Goal: Use online tool/utility: Utilize a website feature to perform a specific function

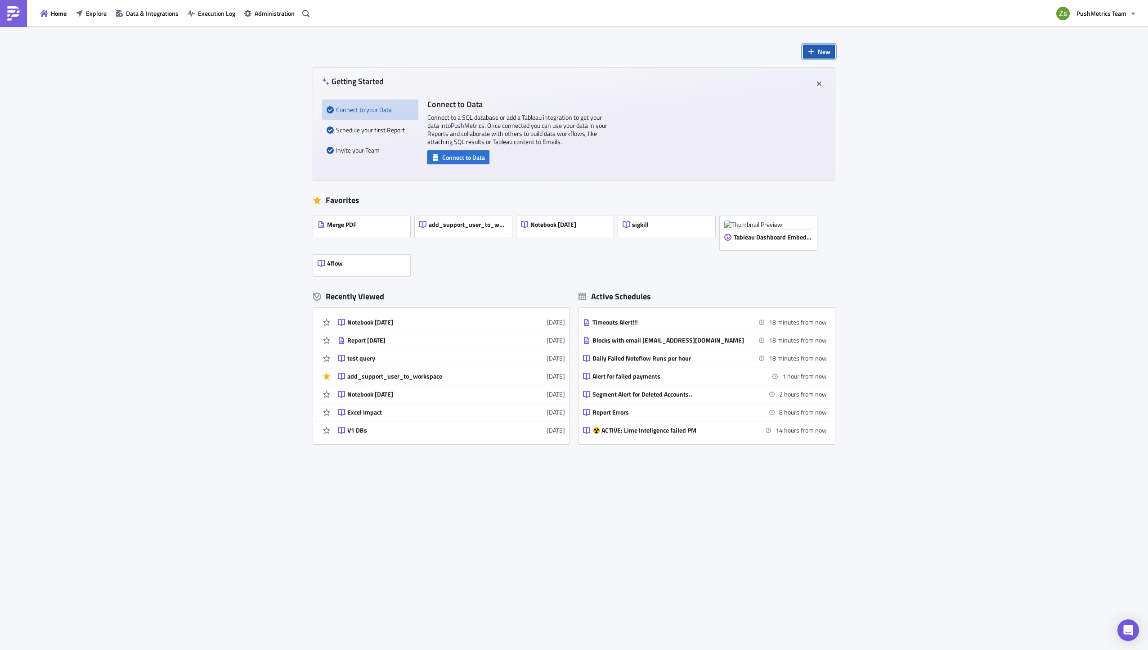
click at [825, 50] on span "New" at bounding box center [824, 51] width 13 height 9
click at [838, 91] on div "Notebook" at bounding box center [849, 87] width 60 height 9
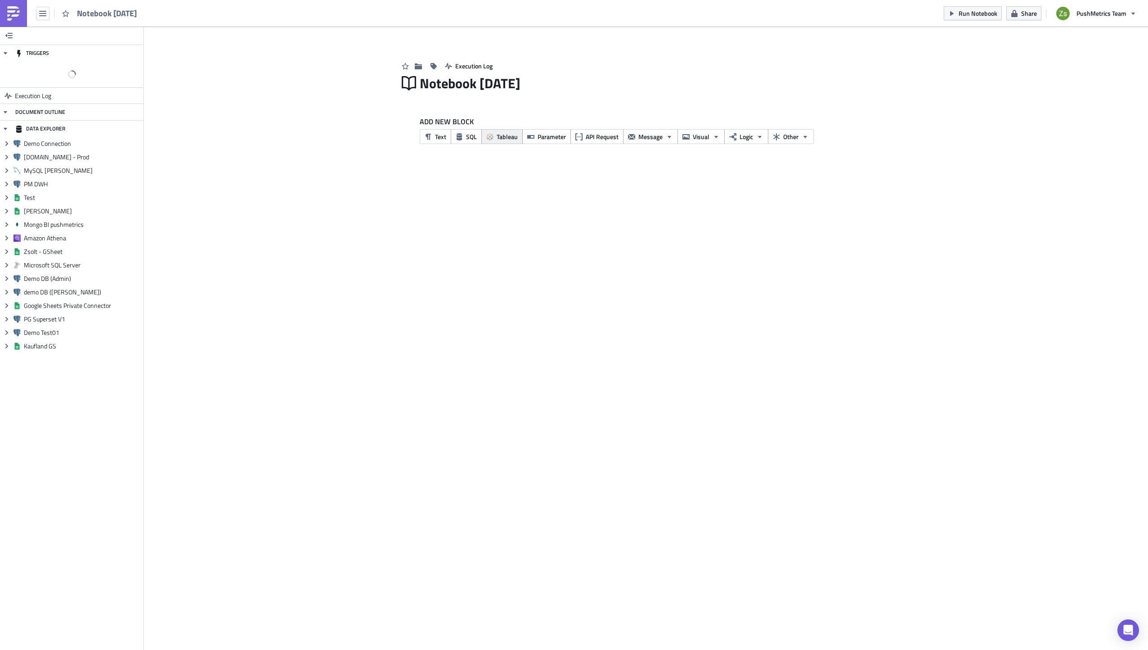
click at [481, 138] on button "Tableau" at bounding box center [501, 136] width 41 height 15
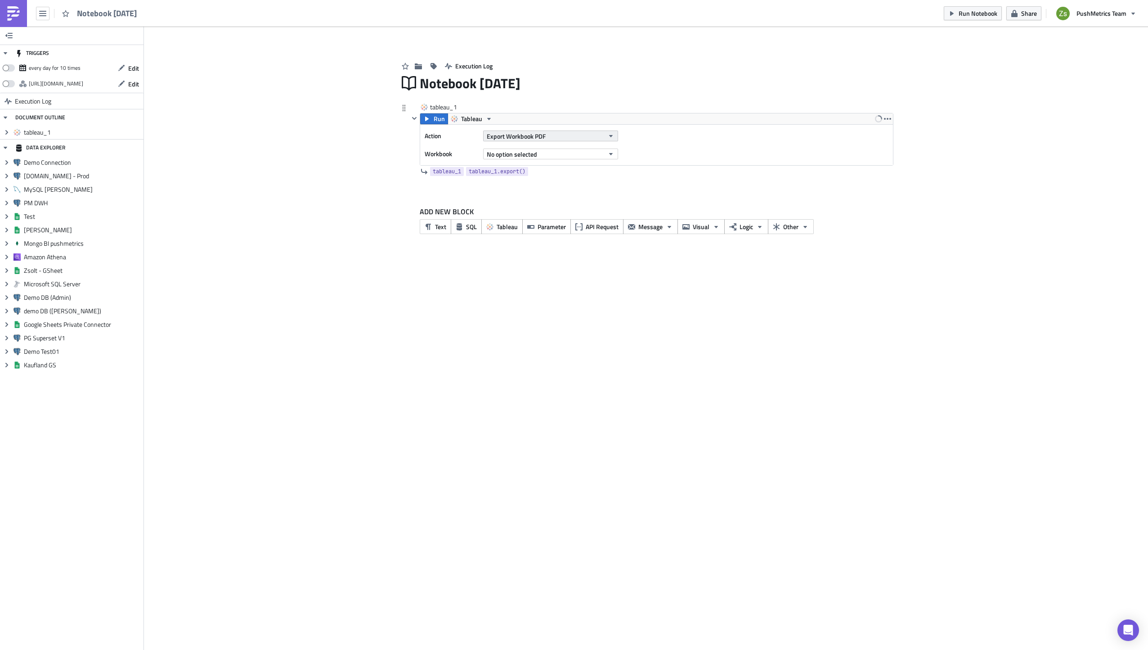
click at [565, 132] on button "Export Workbook PDF" at bounding box center [550, 135] width 135 height 11
click at [545, 208] on div "Export View Excel" at bounding box center [527, 209] width 77 height 9
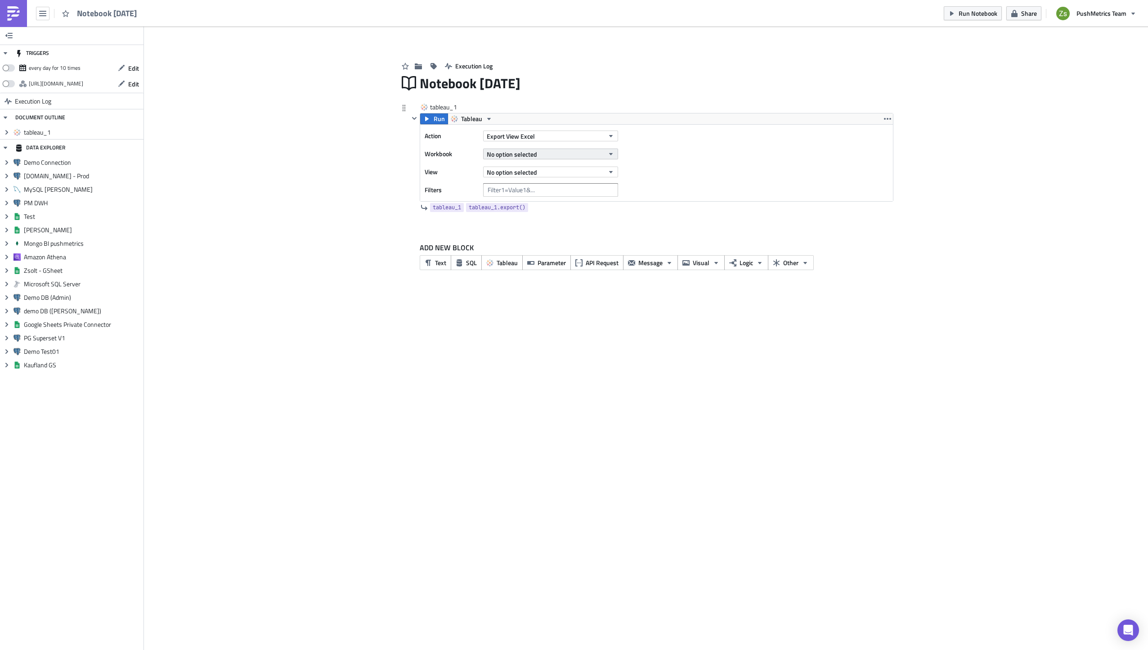
click at [554, 149] on button "No option selected" at bounding box center [550, 153] width 135 height 11
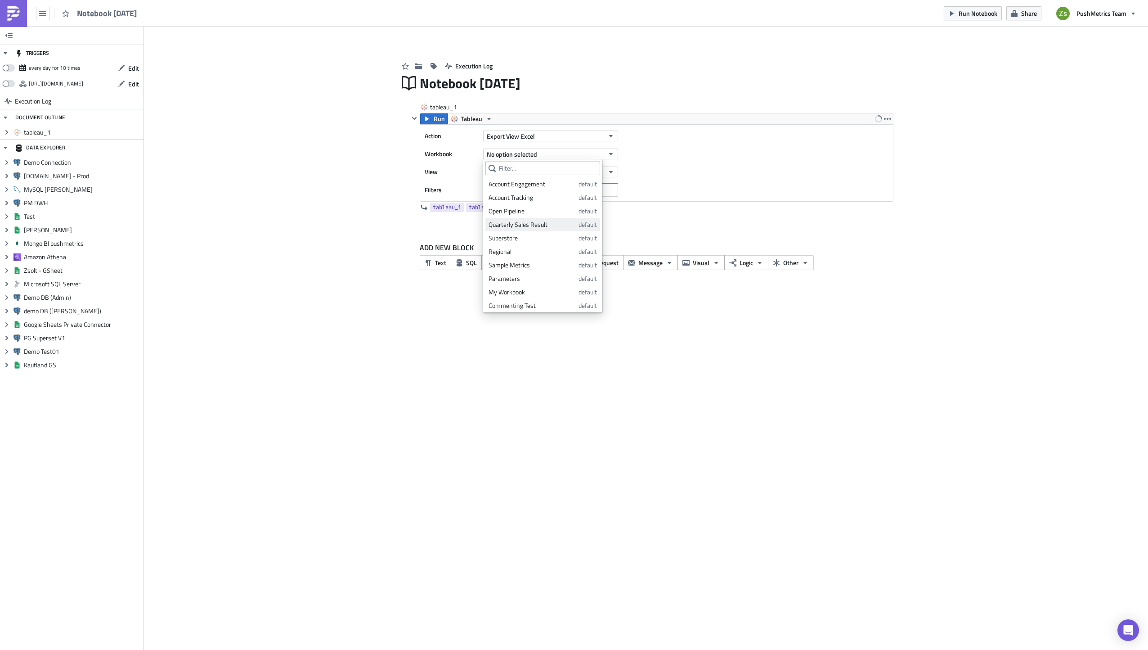
click at [542, 228] on div "Quarterly Sales Result" at bounding box center [532, 224] width 87 height 9
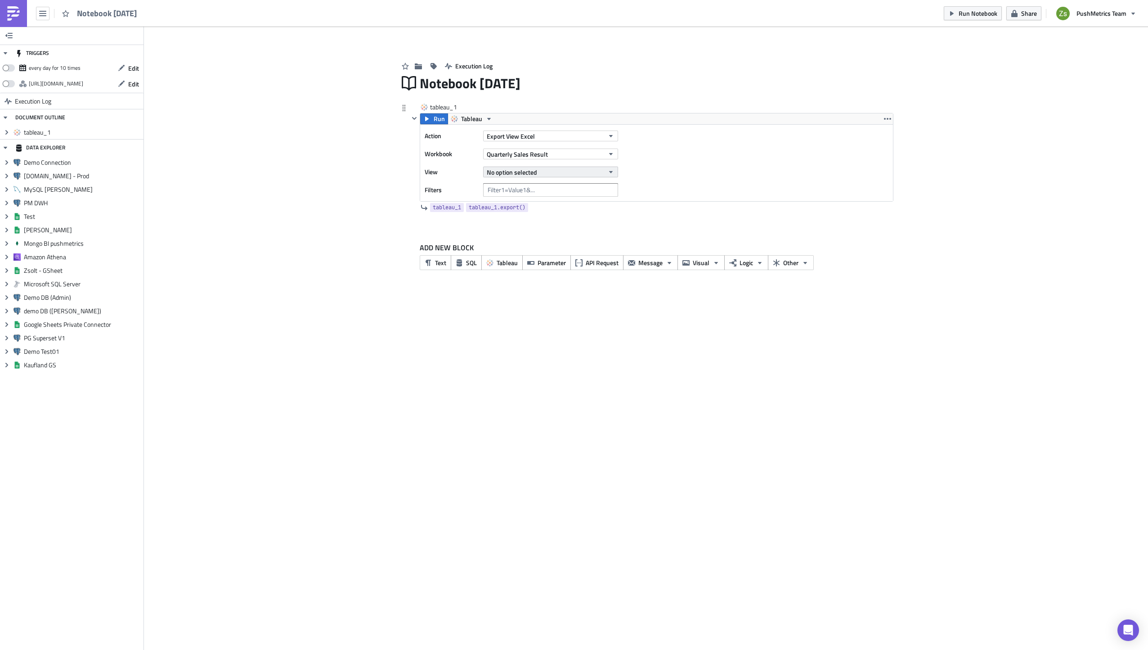
click at [536, 174] on span "No option selected" at bounding box center [512, 171] width 50 height 9
click at [533, 227] on div "tableau_1 Run Tableau Action Export View Excel Workbook Quarterly Sales Result …" at bounding box center [651, 166] width 484 height 126
click at [536, 217] on div at bounding box center [651, 220] width 484 height 11
click at [534, 187] on input "text" at bounding box center [550, 189] width 135 height 13
click at [537, 172] on span "No option selected" at bounding box center [512, 171] width 50 height 9
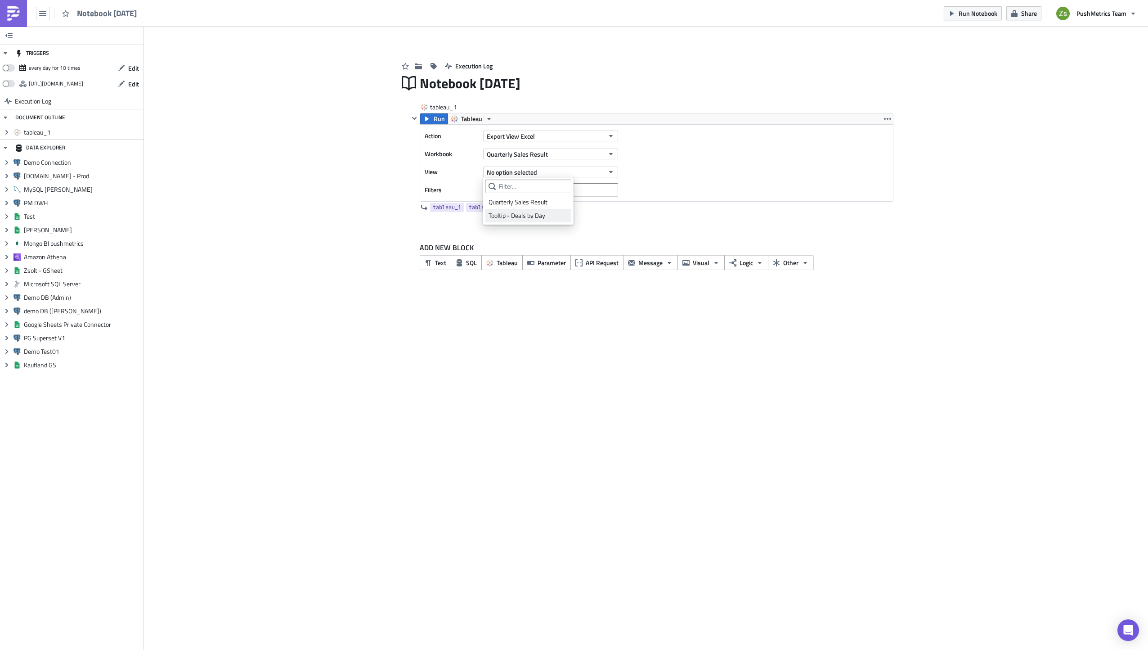
click at [531, 214] on div "Tooltip - Deals by Day" at bounding box center [529, 215] width 80 height 9
click at [466, 267] on button "SQL" at bounding box center [466, 262] width 31 height 15
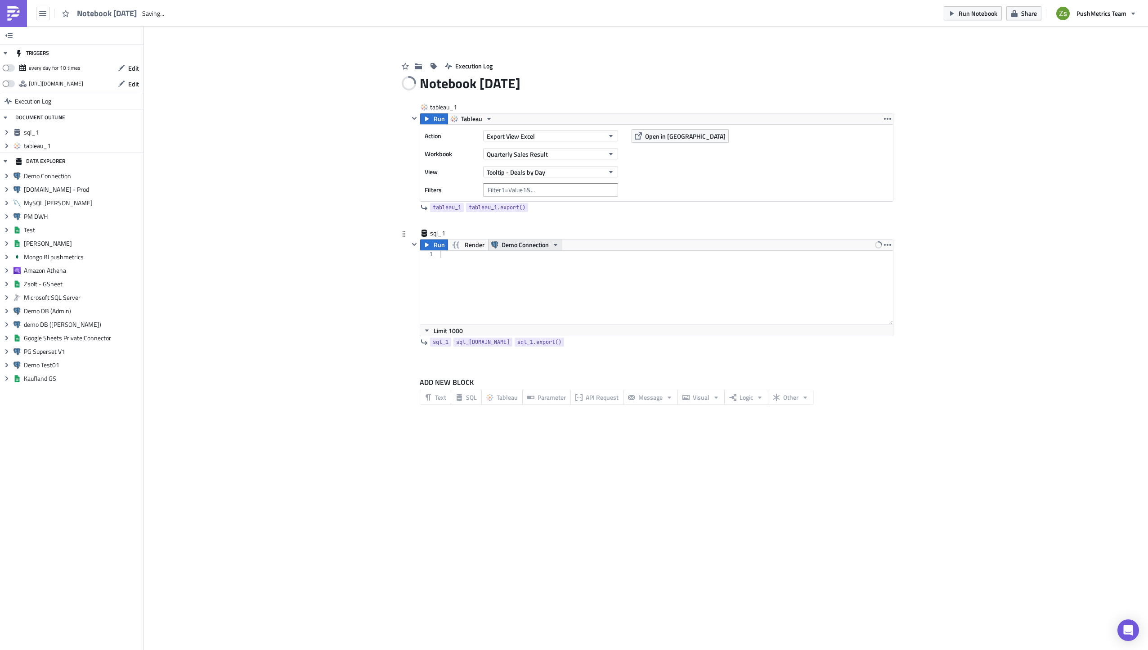
click at [516, 244] on span "Demo Connection" at bounding box center [525, 244] width 47 height 11
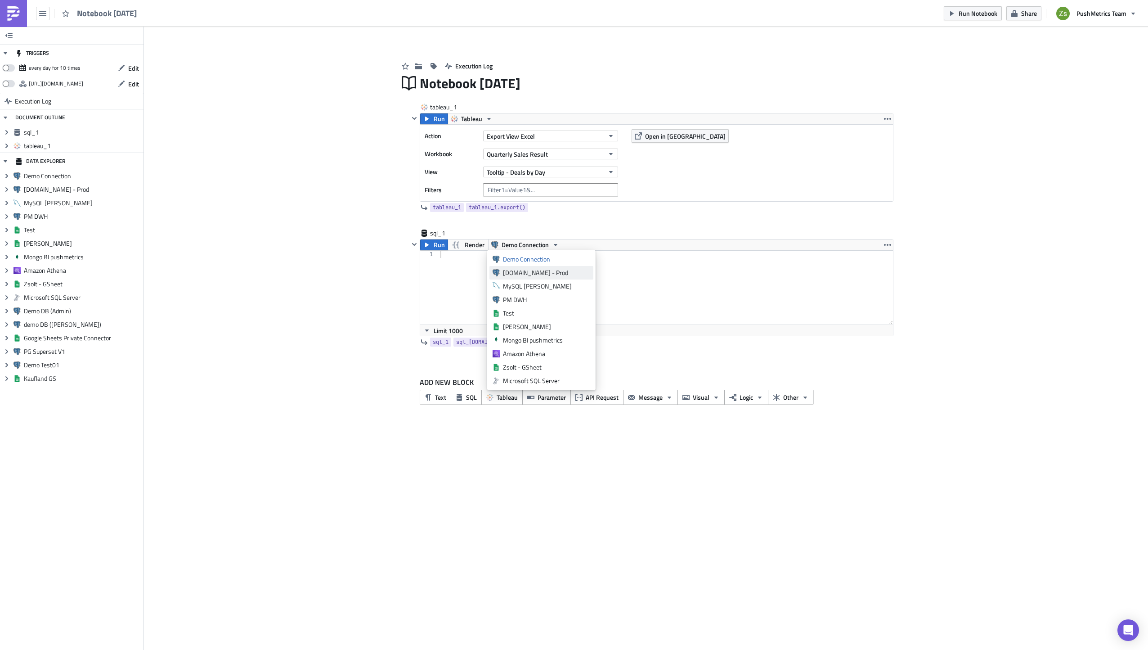
click at [519, 277] on div "[DOMAIN_NAME] - Prod" at bounding box center [546, 272] width 87 height 9
click at [524, 276] on div at bounding box center [666, 295] width 455 height 88
paste textarea "WmVD3XO1NO'"
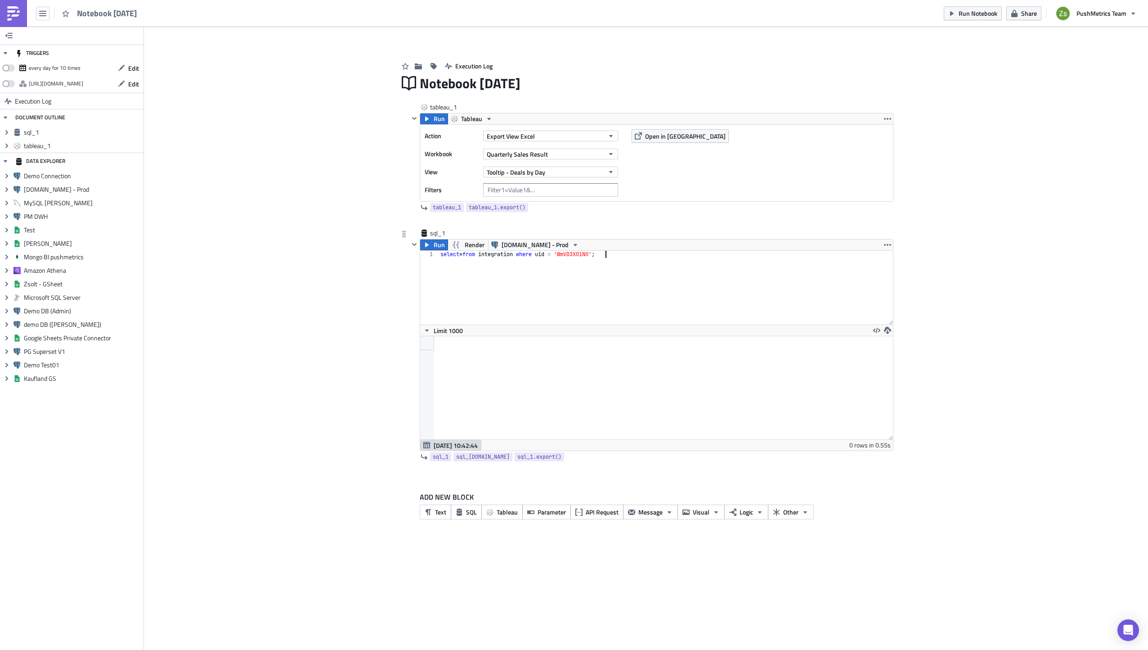
scroll to position [103, 472]
click at [580, 253] on div "select * from integration where uid = 'WmVD3XO1NO' ;" at bounding box center [666, 295] width 455 height 88
type textarea "select * from integration where uid = 'WmVD3XO1NO';"
click at [629, 271] on div "select * from integration where uid = 'WmVD3XO1NO' ;" at bounding box center [666, 295] width 455 height 88
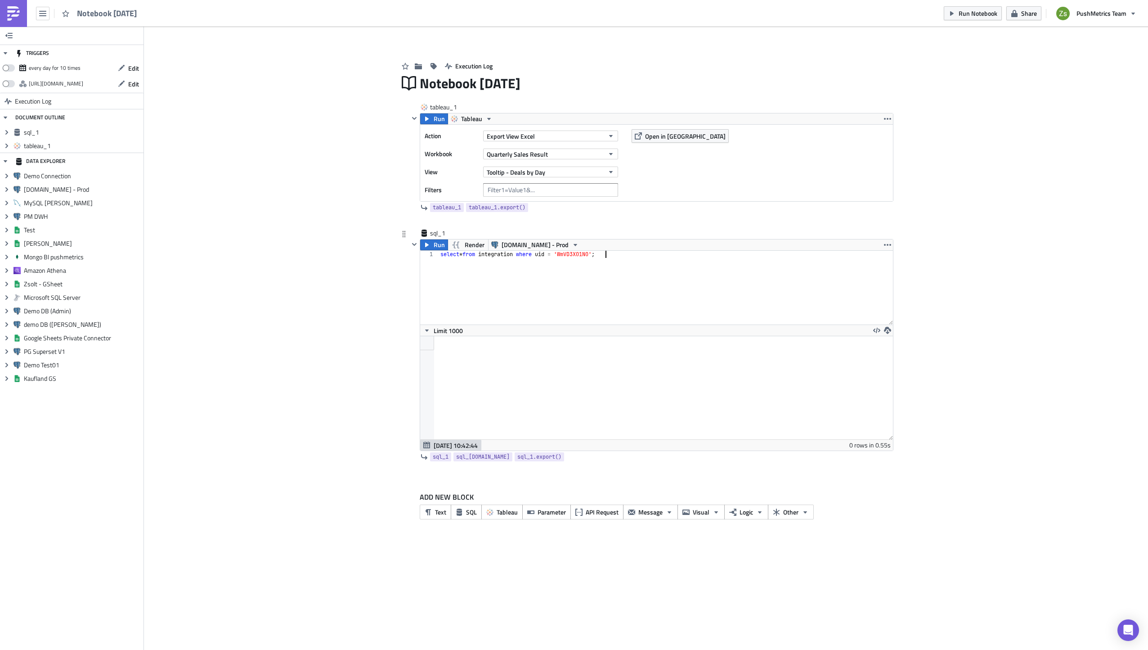
click at [586, 257] on div "select * from integration where uid = 'WmVD3XO1NO' ;" at bounding box center [666, 295] width 455 height 88
click at [641, 264] on div "select * from integration where uid = 'WmVD3XO1NO' ;" at bounding box center [666, 295] width 455 height 88
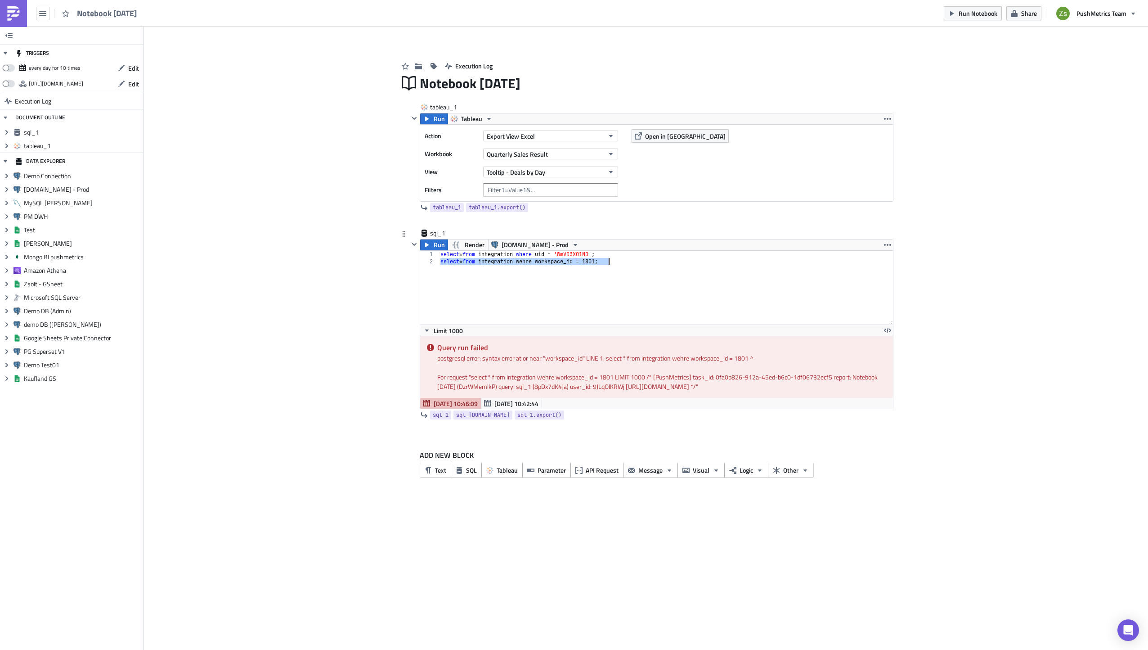
click at [549, 263] on div "select * from integration where uid = 'WmVD3XO1NO' ; select * from integration …" at bounding box center [666, 288] width 454 height 74
click at [549, 263] on div "select * from integration where uid = 'WmVD3XO1NO' ; select * from integration …" at bounding box center [666, 295] width 455 height 88
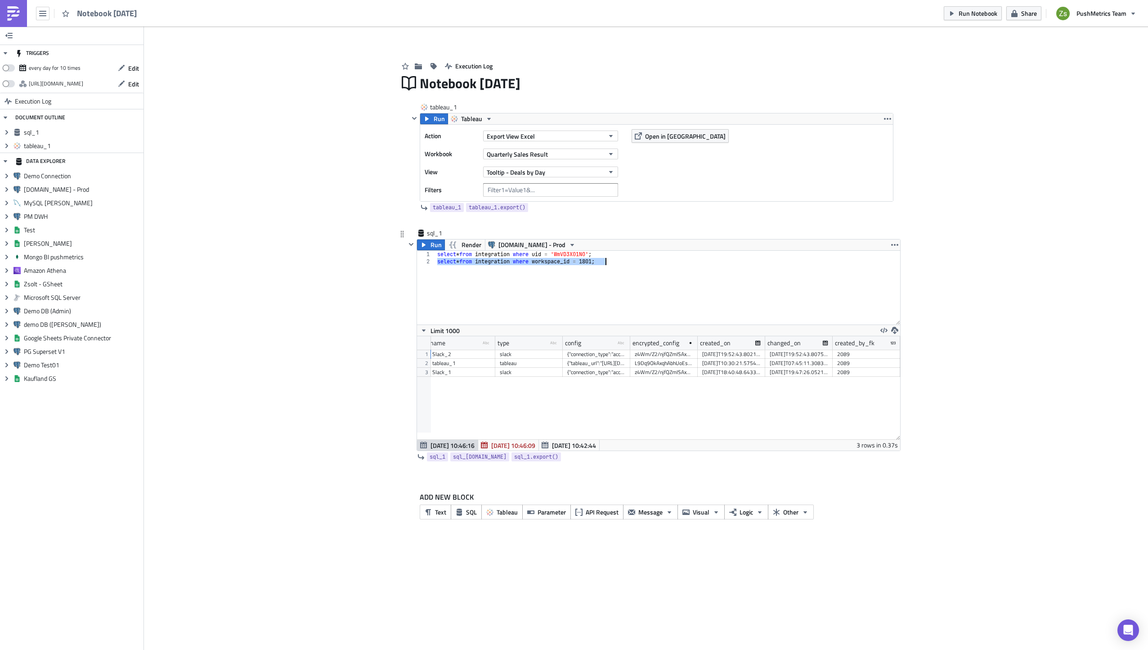
scroll to position [0, 0]
drag, startPoint x: 699, startPoint y: 347, endPoint x: 802, endPoint y: 350, distance: 103.1
click at [802, 350] on div "id name type-text Created with Sketch. type type-text Created with Sketch. conf…" at bounding box center [658, 387] width 483 height 103
drag, startPoint x: 734, startPoint y: 343, endPoint x: 834, endPoint y: 343, distance: 99.4
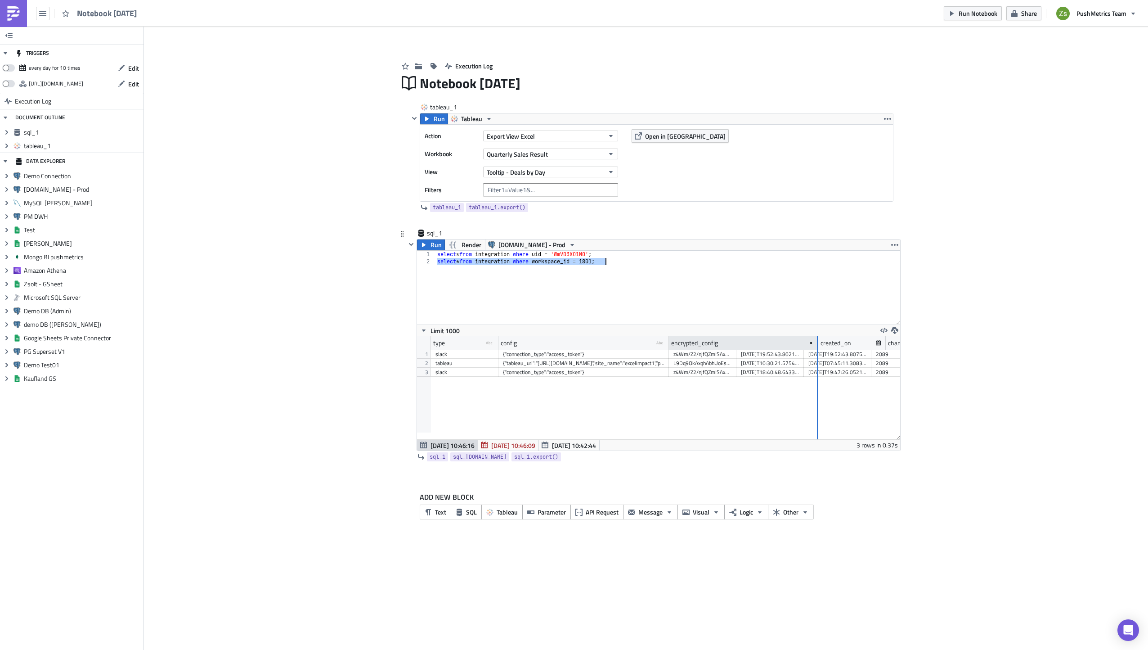
click at [818, 343] on div at bounding box center [817, 343] width 2 height 14
drag, startPoint x: 834, startPoint y: 343, endPoint x: 870, endPoint y: 342, distance: 36.0
click at [864, 342] on div at bounding box center [863, 343] width 2 height 14
drag, startPoint x: 697, startPoint y: 345, endPoint x: 840, endPoint y: 345, distance: 142.6
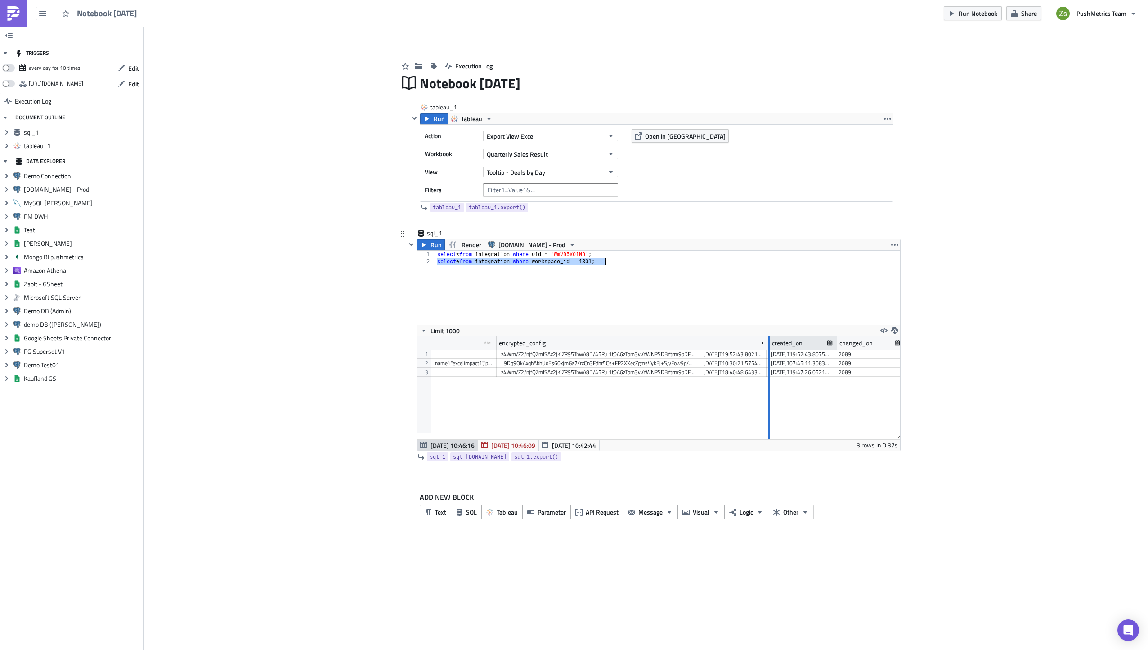
click at [770, 345] on div at bounding box center [768, 343] width 2 height 14
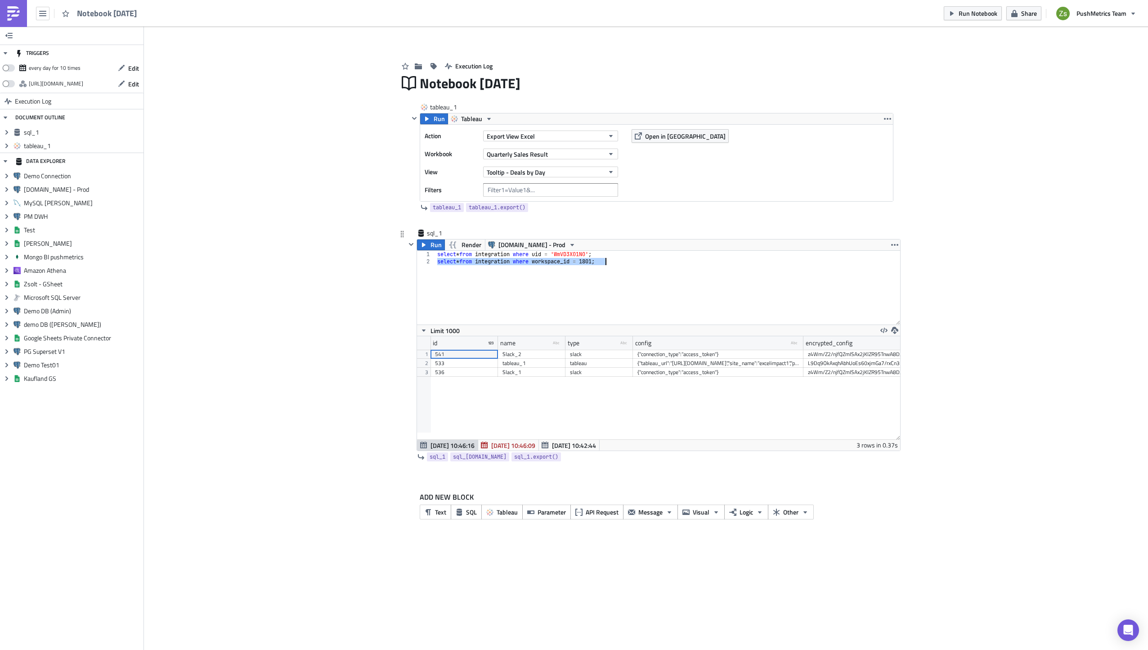
type textarea "select * from integration where workspace_id = 1801;"
click at [551, 357] on div "Slack_2" at bounding box center [531, 354] width 58 height 9
click at [640, 291] on div "select * from integration where uid = 'WmVD3XO1NO' ; select * from integration …" at bounding box center [667, 288] width 465 height 74
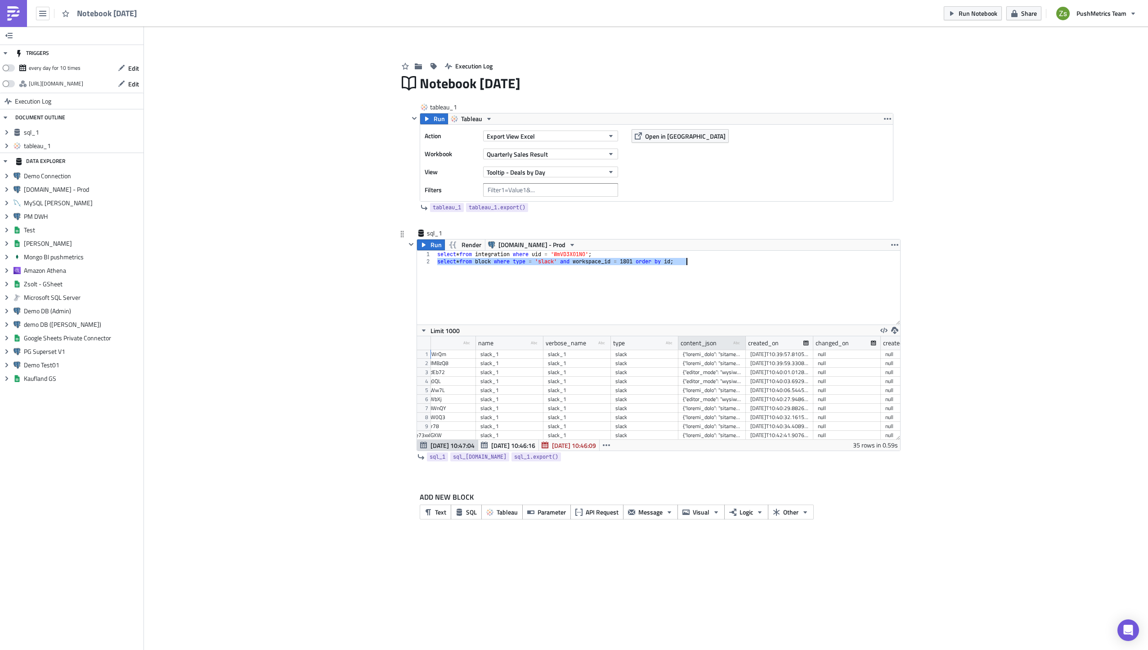
type textarea "select * from block where type = 'slack' and workspace_id = 1801 order by id;"
click at [702, 346] on div "content_json" at bounding box center [699, 342] width 36 height 13
click at [703, 296] on div "select * from integration where uid = 'WmVD3XO1NO' ; select * from block where …" at bounding box center [667, 288] width 465 height 74
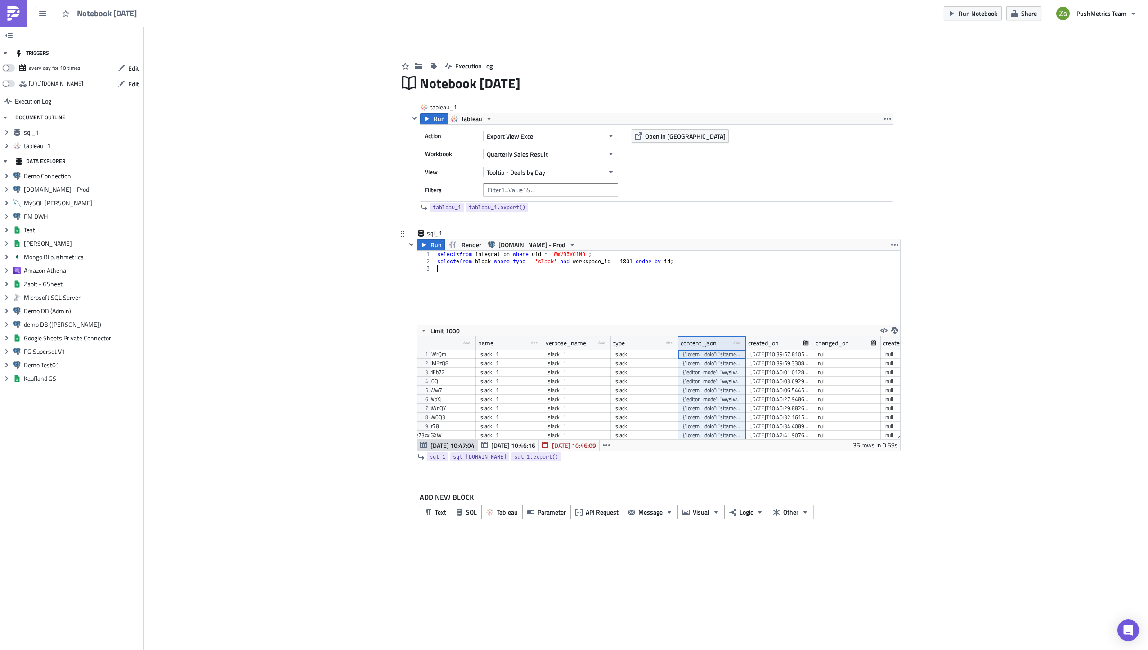
paste textarea
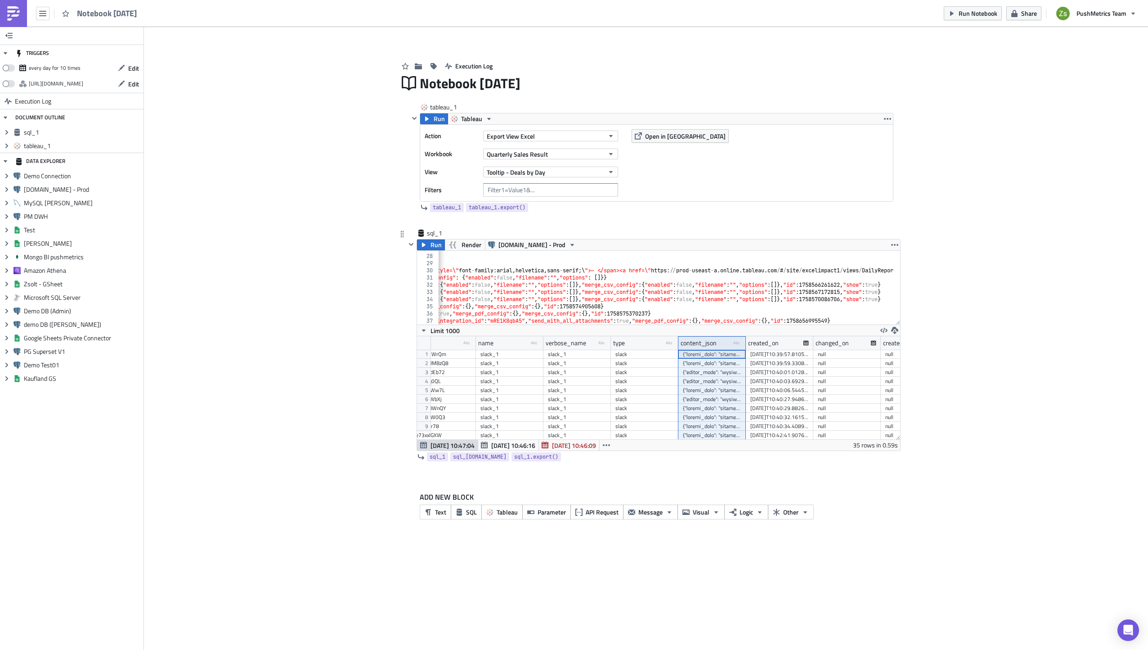
type textarea "{"editor_mode":"wysiwyg_mode","channels":["data-internal"],"value_html":"<p>Pus…"
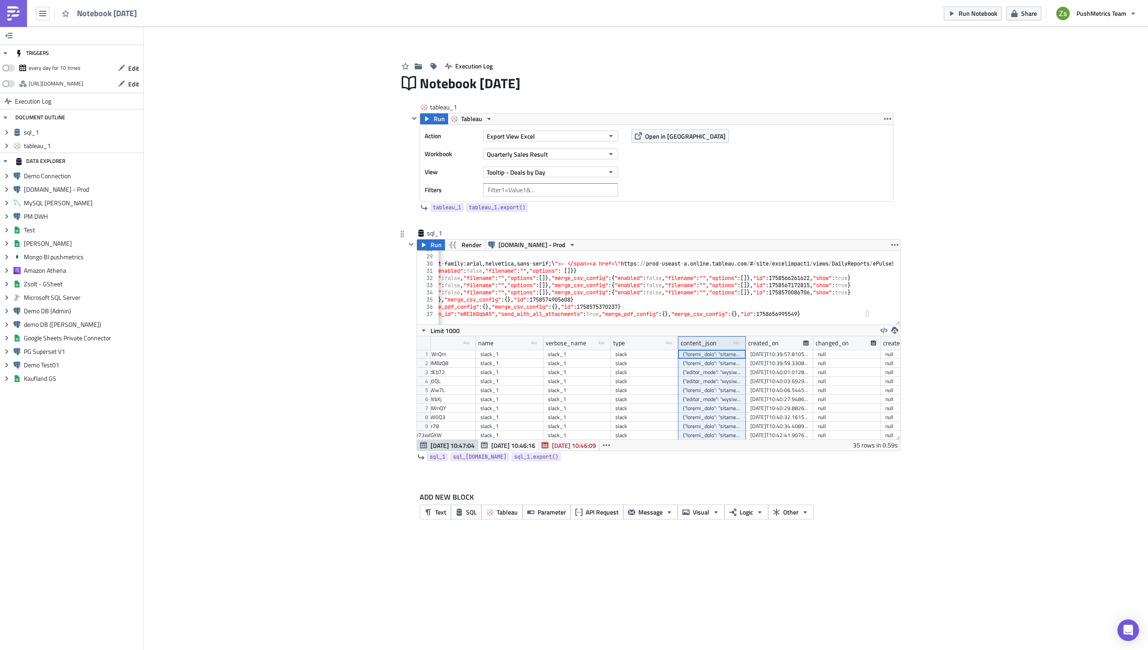
click at [519, 442] on span "[DATE] 10:46:16" at bounding box center [513, 444] width 44 height 9
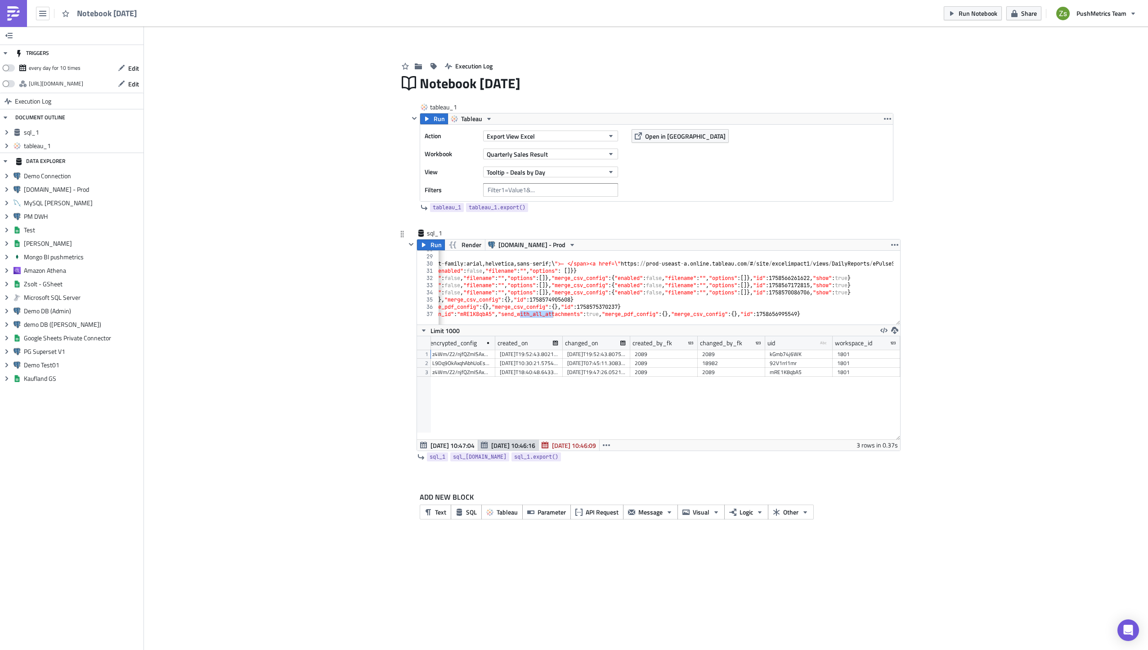
click at [806, 354] on div "kGmb74j6WK" at bounding box center [799, 354] width 58 height 9
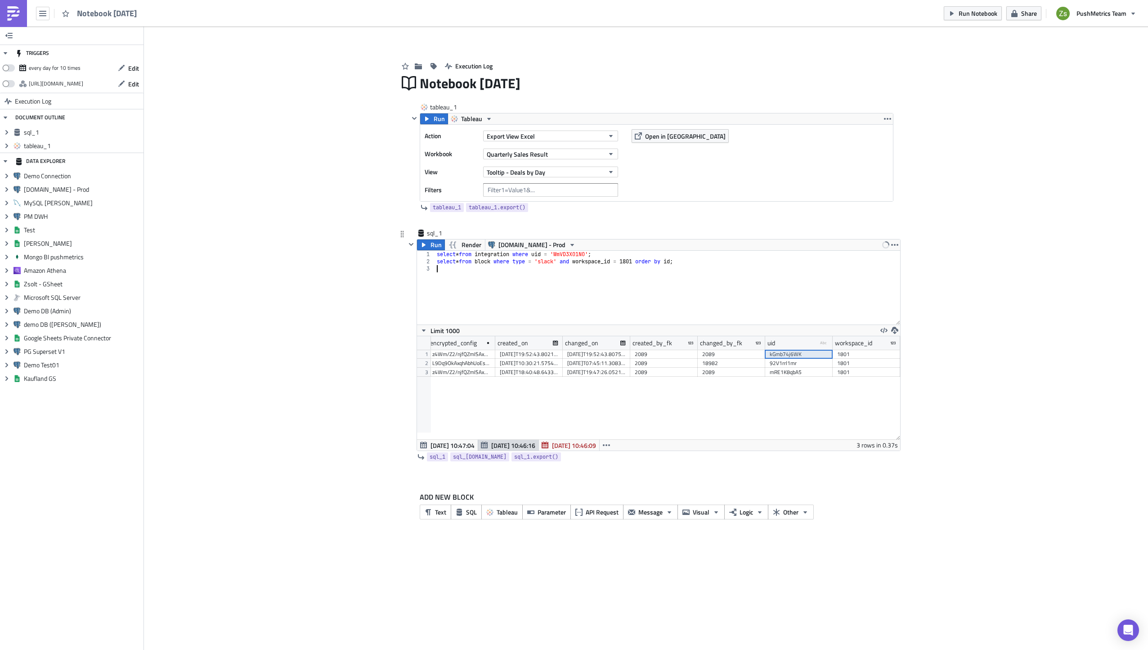
click at [460, 263] on div "select * from integration where uid = 'WmVD3XO1NO' ; select * from block where …" at bounding box center [667, 295] width 465 height 88
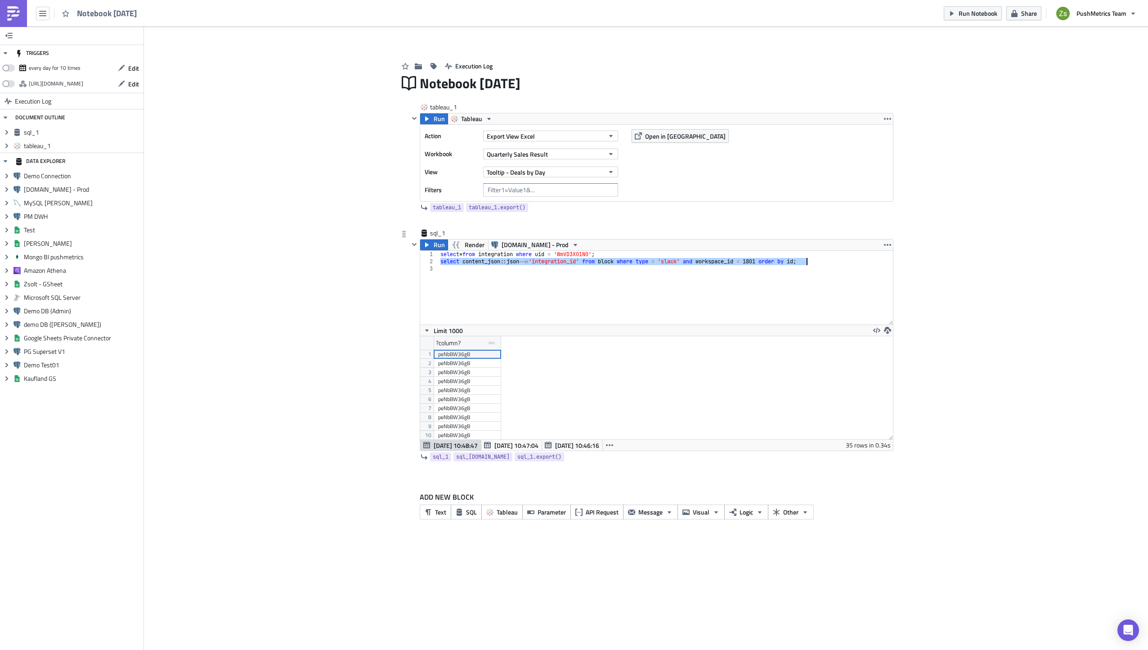
scroll to position [103, 472]
drag, startPoint x: 501, startPoint y: 340, endPoint x: 610, endPoint y: 348, distance: 110.0
click at [610, 348] on div at bounding box center [610, 343] width 1 height 14
type textarea "select content_json::json->>'integration_id' from block where type = 'slack' an…"
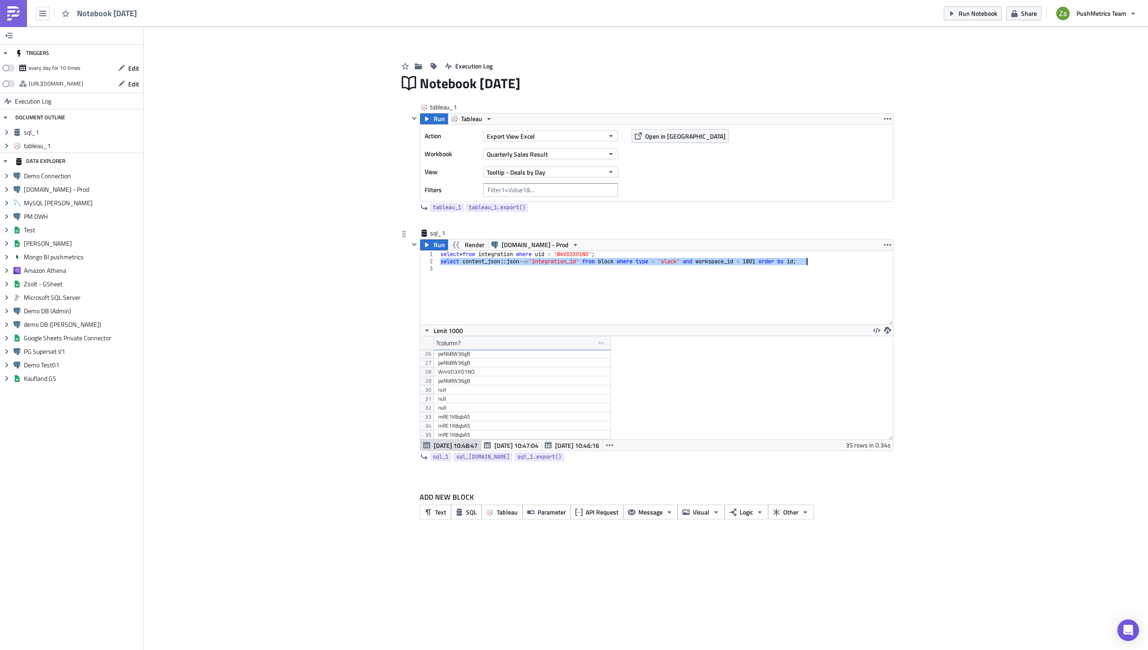
click at [485, 374] on div "WmVD3XO1NO" at bounding box center [522, 371] width 168 height 9
click at [488, 392] on div "null" at bounding box center [522, 389] width 168 height 9
click at [521, 297] on div "select * from integration where uid = 'WmVD3XO1NO' ; select content_json :: jso…" at bounding box center [666, 295] width 454 height 88
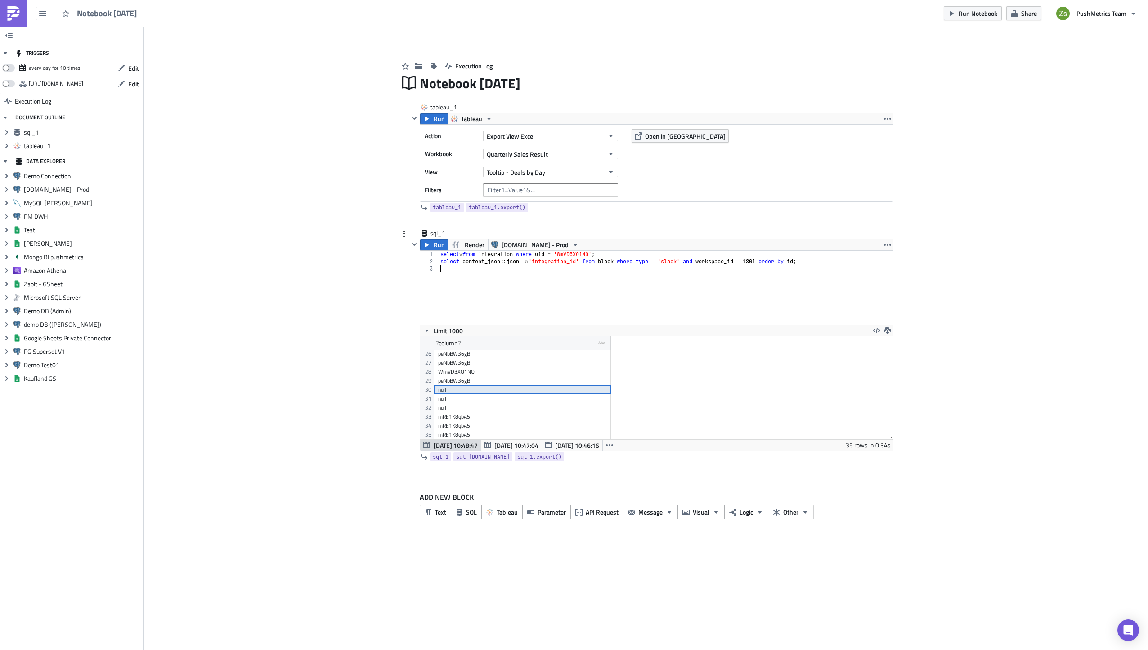
click at [587, 262] on div "select * from integration where uid = 'WmVD3XO1NO' ; select content_json :: jso…" at bounding box center [666, 295] width 454 height 88
type textarea "from block where type = 'slack' and workspace_id = 1801 order by id;"
click at [563, 441] on span "[DATE] 10:46:16" at bounding box center [577, 444] width 44 height 9
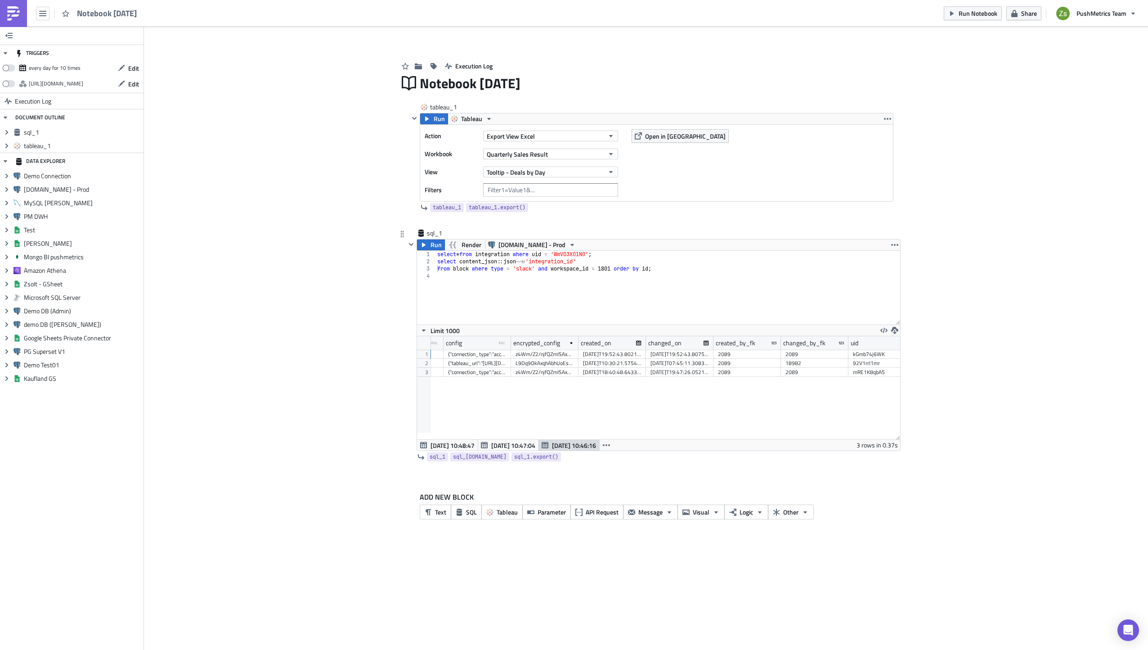
scroll to position [0, 273]
click at [792, 355] on div "kGmb74j6WK" at bounding box center [799, 354] width 58 height 9
click at [795, 375] on div "mRE1K8qbA5" at bounding box center [799, 372] width 58 height 9
click at [444, 445] on span "[DATE] 10:48:47" at bounding box center [452, 444] width 44 height 9
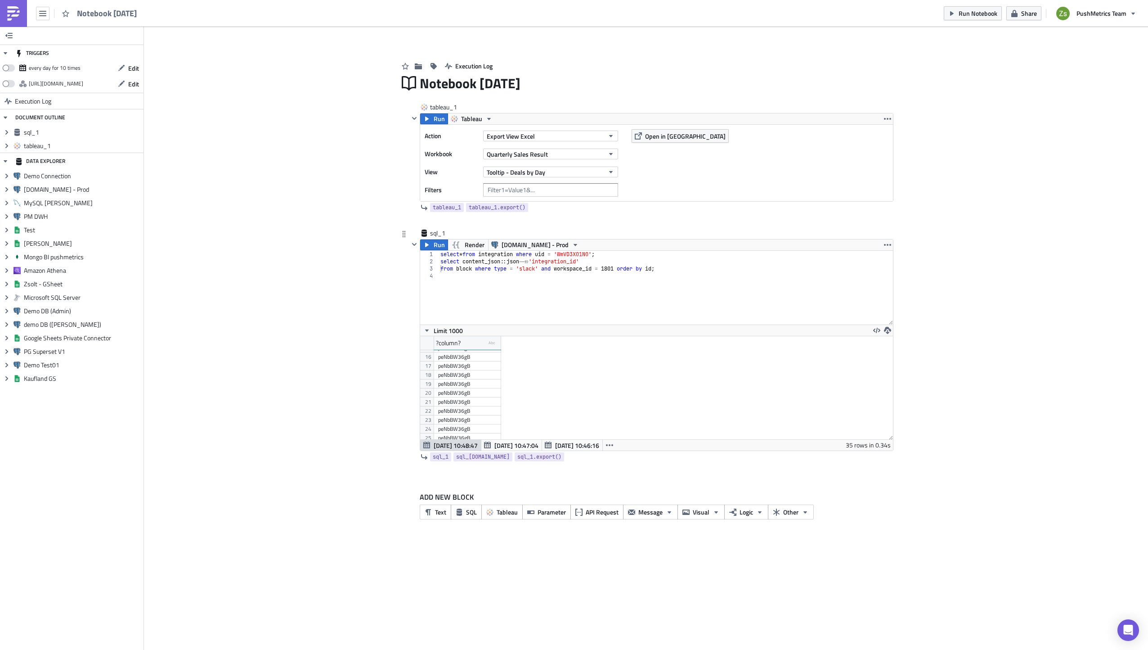
scroll to position [132, 0]
click at [646, 296] on div "select * from integration where uid = 'WmVD3XO1NO' ; select content_json :: jso…" at bounding box center [666, 295] width 454 height 88
paste textarea "mRE1K8qbA5"
click at [479, 342] on div "?column? type-text Created with Sketch." at bounding box center [467, 342] width 67 height 13
type textarea "kGmb74j6WK"
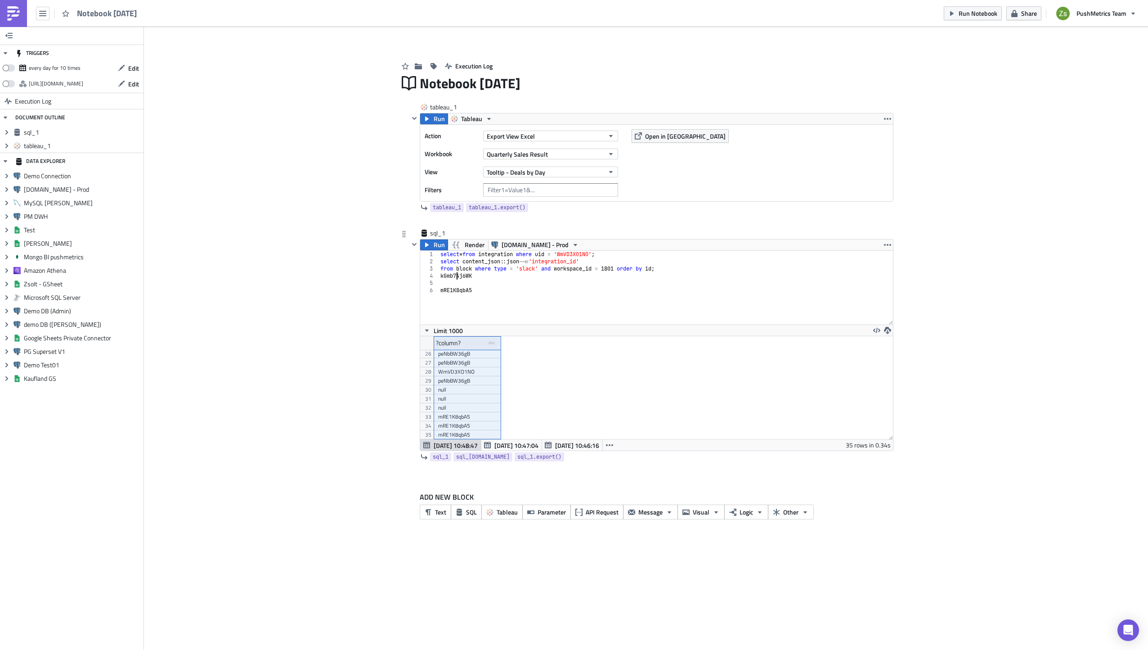
click at [458, 274] on div "select * from integration where uid = 'WmVD3XO1NO' ; select content_json :: jso…" at bounding box center [666, 295] width 454 height 88
click at [502, 283] on div "select * from integration where uid = 'WmVD3XO1NO' ; select content_json :: jso…" at bounding box center [666, 295] width 454 height 88
click at [494, 289] on div "select * from integration where uid = 'WmVD3XO1NO' ; select content_json :: jso…" at bounding box center [666, 295] width 454 height 88
type textarea "mRE1K8qbA5"
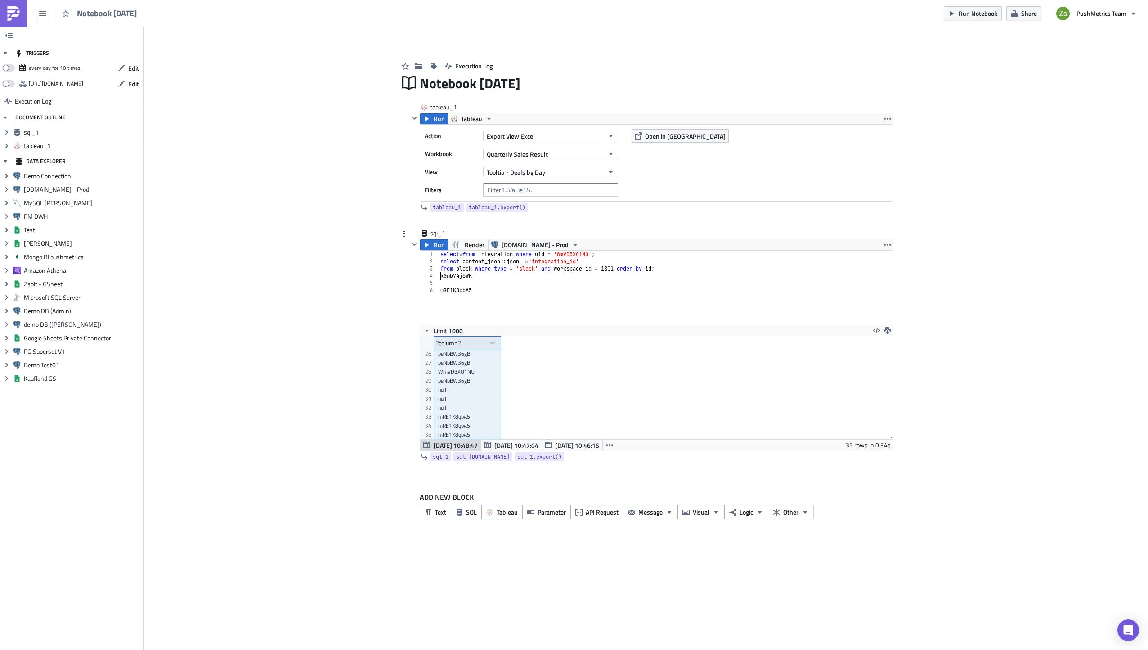
type textarea "mRE1K8qbA5"
click at [456, 358] on div "peNbBW36gB" at bounding box center [467, 362] width 58 height 9
click at [572, 442] on span "[DATE] 10:46:16" at bounding box center [577, 444] width 44 height 9
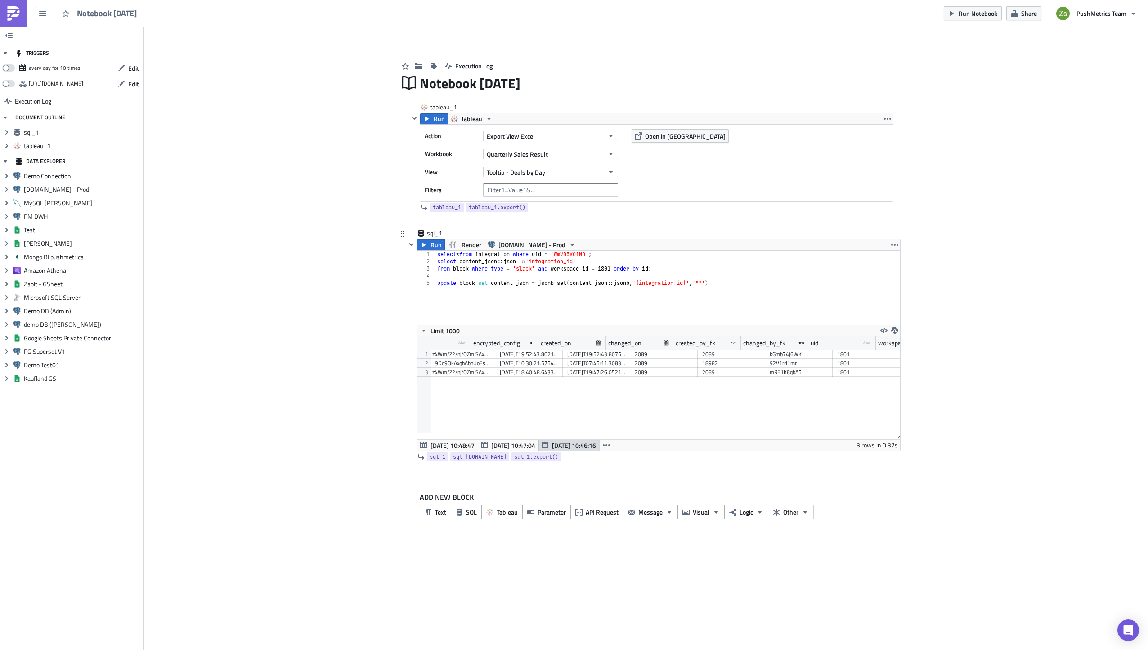
scroll to position [0, 273]
click at [798, 369] on div "mRE1K8qbA5" at bounding box center [799, 372] width 58 height 9
click at [445, 443] on span "[DATE] 10:48:47" at bounding box center [452, 444] width 44 height 9
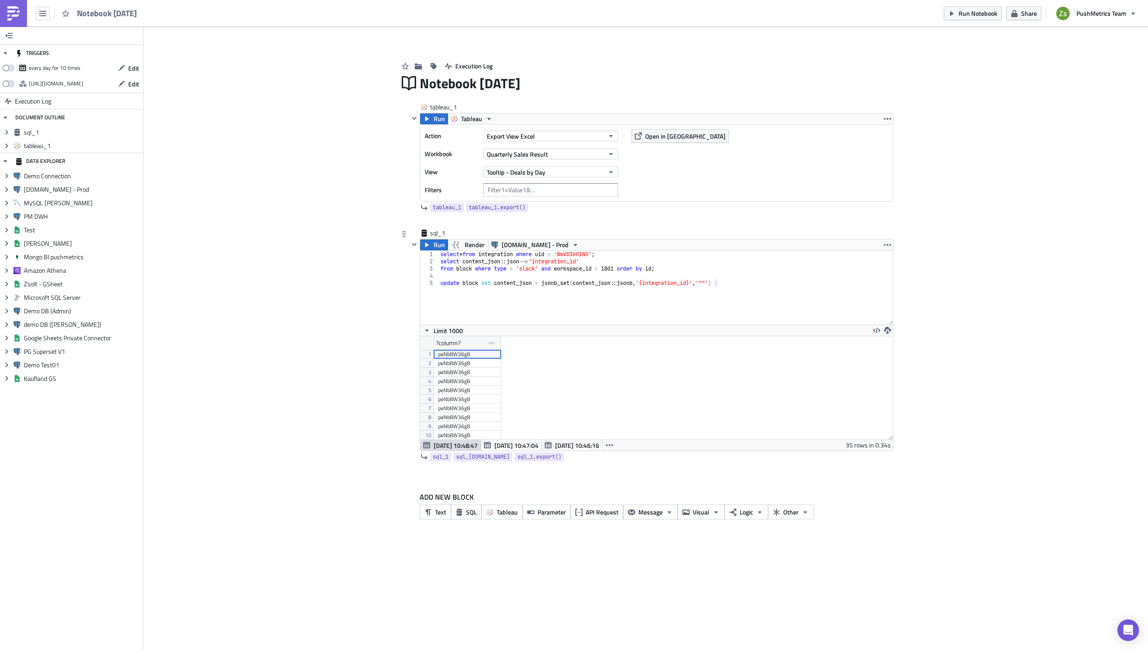
scroll to position [103, 472]
click at [470, 373] on div "peNbBW36gB" at bounding box center [467, 372] width 58 height 9
click at [686, 312] on div "select * from integration where uid = 'WmVD3XO1NO' ; select content_json :: jso…" at bounding box center [666, 295] width 454 height 88
paste textarea "peNbBW36gB"
type textarea "update block set content_json = jsonb_set(content_json::jsonb, '{integration_id…"
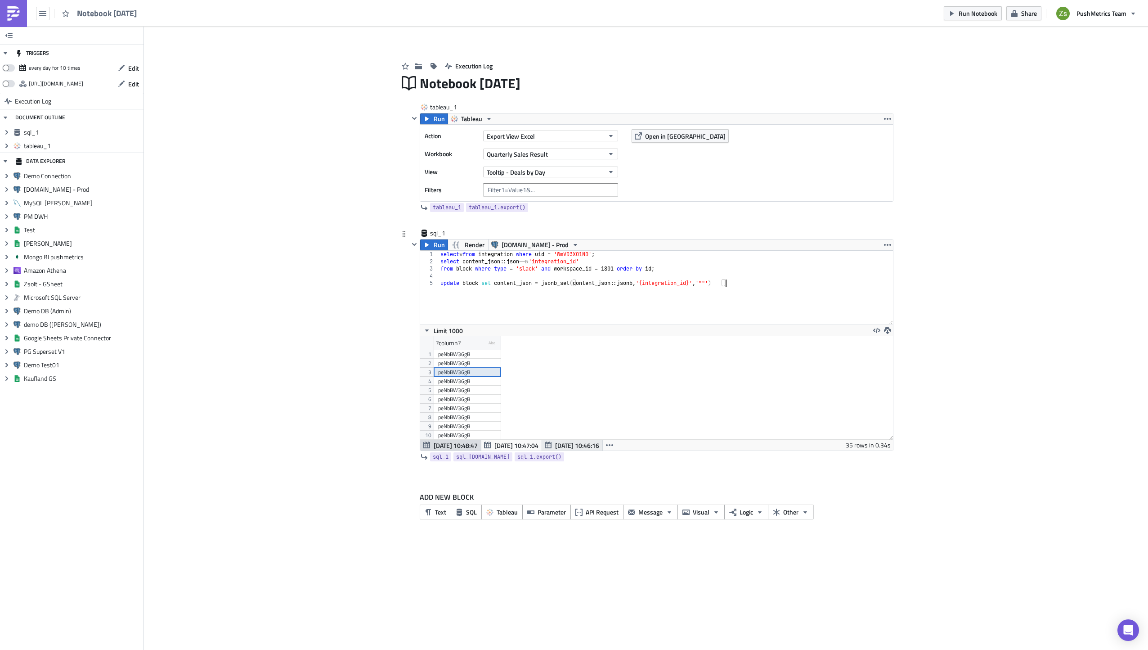
click at [577, 440] on span "[DATE] 10:46:16" at bounding box center [577, 444] width 44 height 9
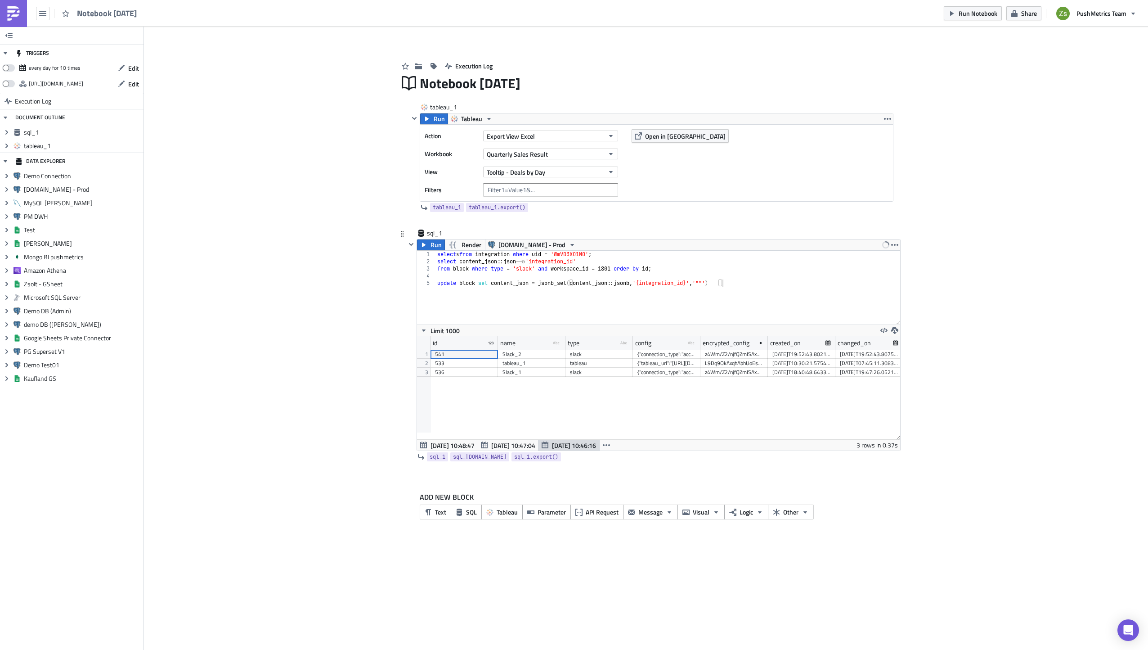
scroll to position [103, 483]
click at [703, 320] on div "select * from integration where uid = 'WmVD3XO1NO' ; select content_json :: jso…" at bounding box center [667, 295] width 465 height 88
paste textarea "peNbBW36gB"
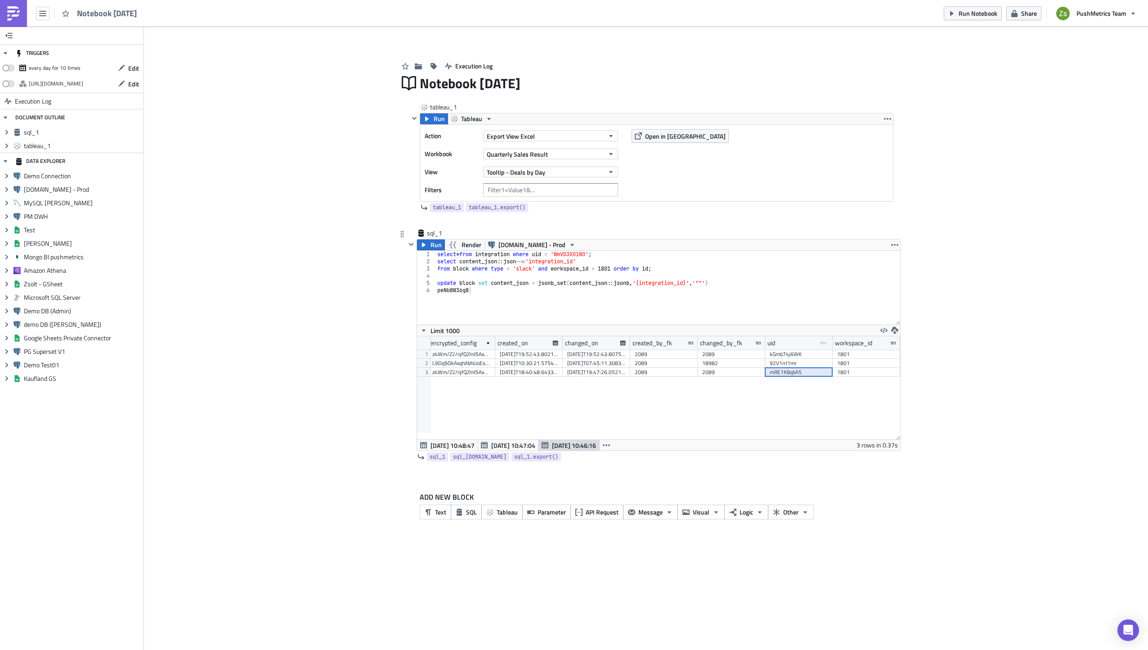
click at [799, 369] on div "mRE1K8qbA5" at bounding box center [799, 372] width 58 height 9
click at [785, 359] on div "92V1rrl1mr" at bounding box center [799, 363] width 58 height 9
click at [787, 377] on div "name type-text Created with Sketch. type type-text Created with Sketch. config …" at bounding box center [658, 387] width 483 height 103
click at [785, 374] on div "mRE1K8qbA5" at bounding box center [799, 372] width 58 height 9
click at [462, 446] on span "[DATE] 10:48:47" at bounding box center [452, 444] width 44 height 9
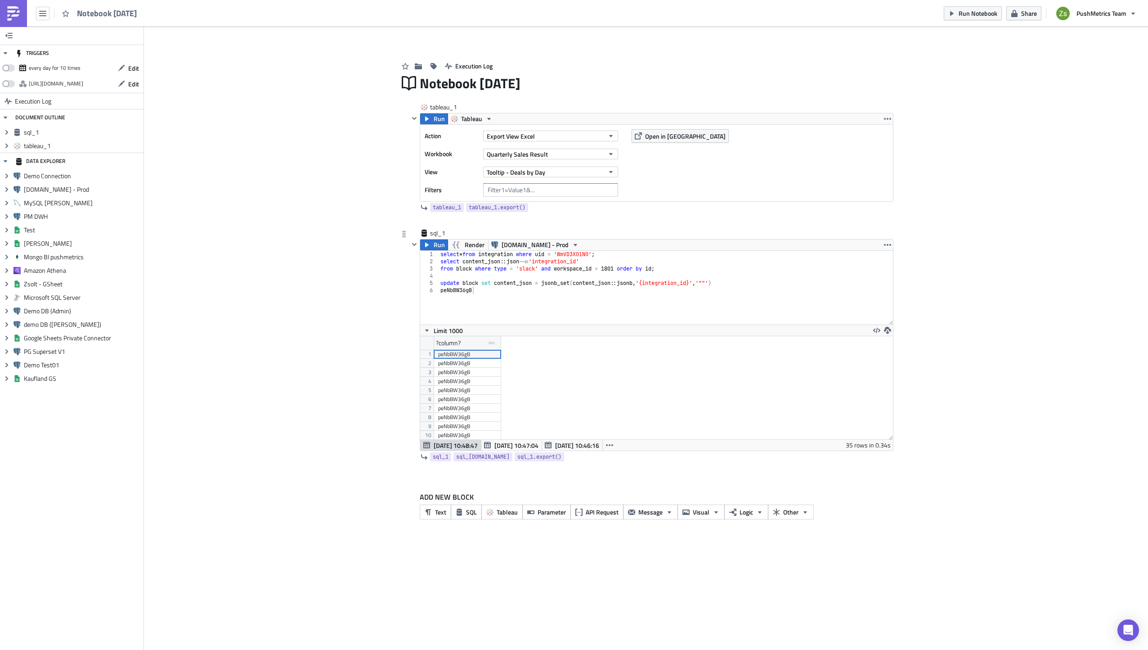
scroll to position [103, 472]
click at [716, 284] on div "select * from integration where uid = 'WmVD3XO1NO' ; select content_json :: jso…" at bounding box center [666, 295] width 454 height 88
paste textarea "mRE1K8qbA5"
click at [784, 287] on div "select * from integration where uid = 'WmVD3XO1NO' ; select content_json :: jso…" at bounding box center [666, 295] width 454 height 88
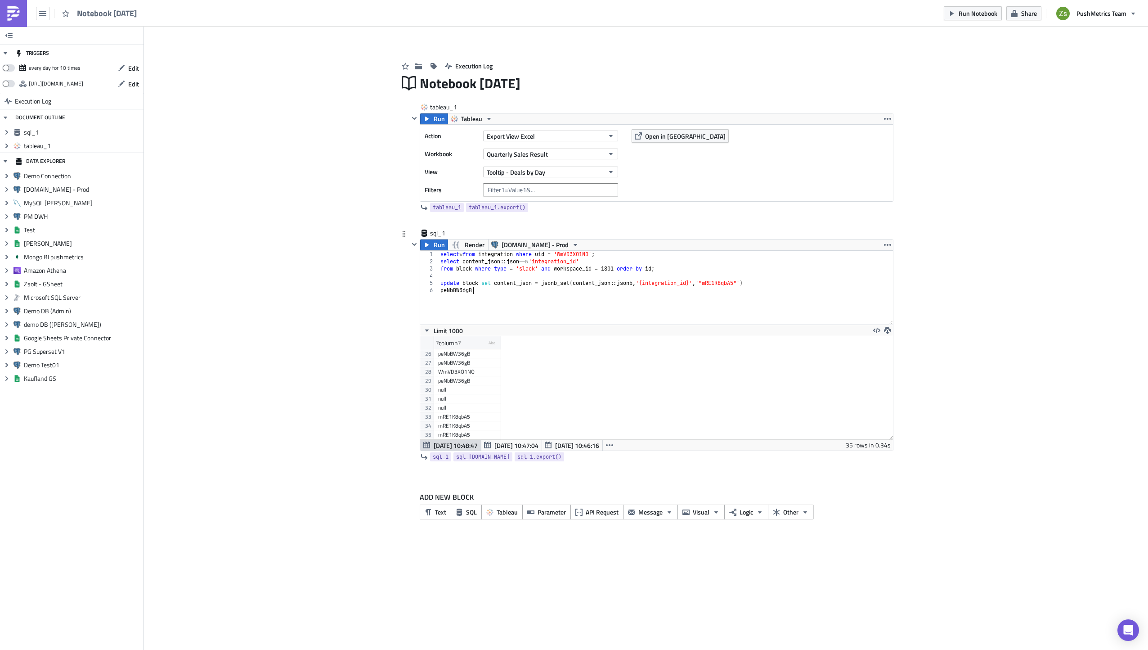
type textarea "peNbBW36gB"
click at [426, 244] on icon "button" at bounding box center [427, 244] width 4 height 4
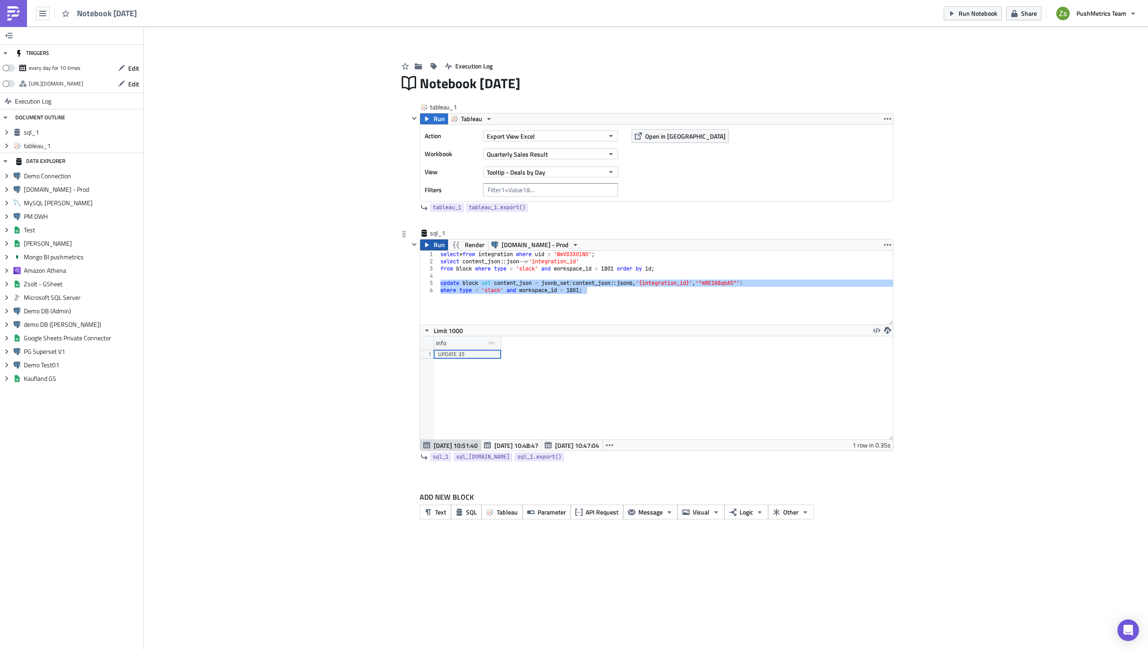
scroll to position [103, 472]
click at [608, 447] on icon "button" at bounding box center [609, 444] width 7 height 7
click at [592, 489] on div "[DATE] 10:42:44" at bounding box center [580, 493] width 57 height 9
click at [602, 444] on button "[DATE] 10:47:04" at bounding box center [572, 444] width 61 height 11
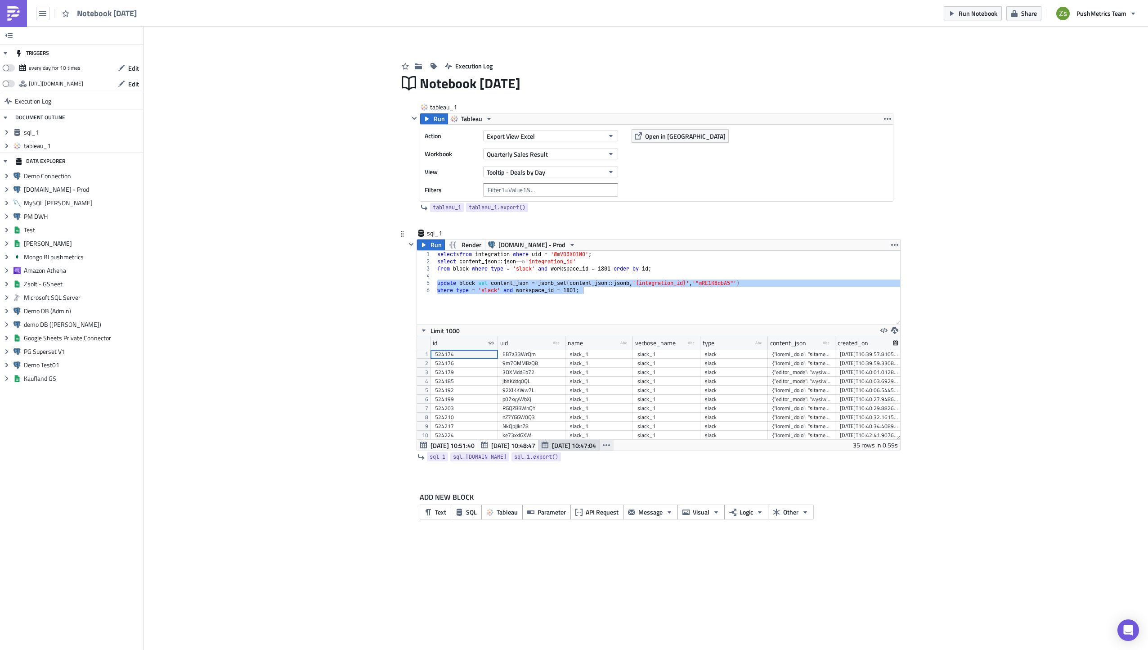
scroll to position [103, 483]
click at [607, 445] on icon "button" at bounding box center [606, 445] width 7 height 2
click at [601, 466] on div "[DATE] 10:46:16" at bounding box center [576, 466] width 57 height 9
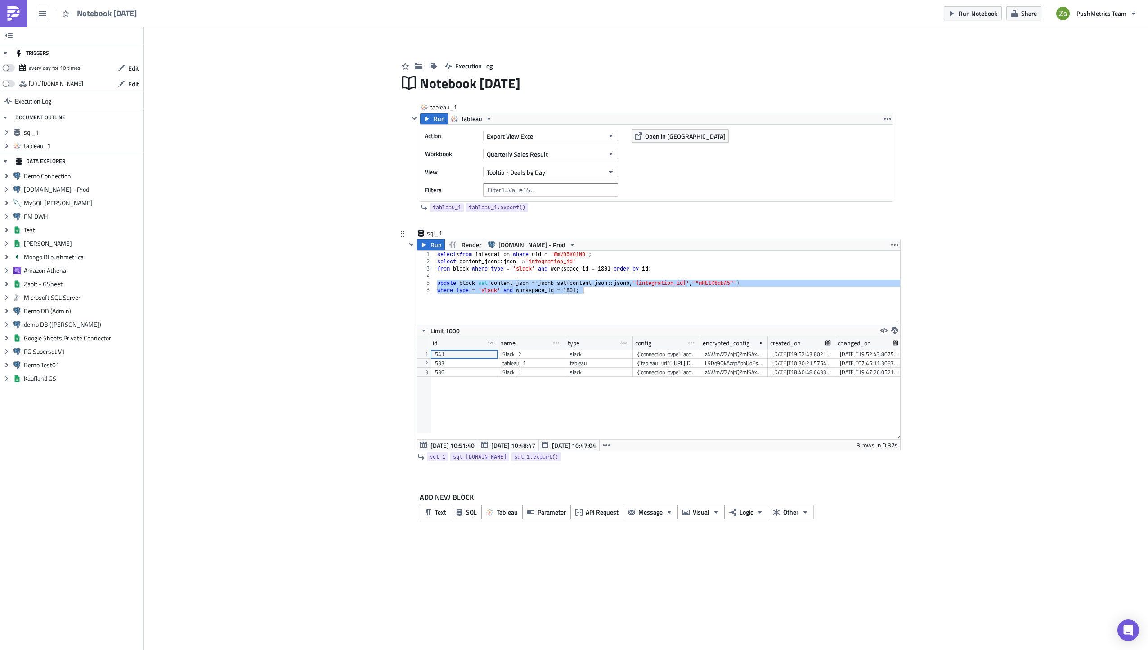
click at [730, 354] on div "z4Wm/Z2/njfQZmISAx2jKlZR95TnwA8D/45RuI1t0A6zTbm3vvYWNPSDBYtrm9pDFuGj0UM13FUyJv4…" at bounding box center [734, 354] width 58 height 9
click at [735, 377] on div "id name type-text Created with Sketch. type type-text Created with Sketch. conf…" at bounding box center [658, 387] width 483 height 103
click at [731, 376] on div "z4Wm/Z2/njfQZmISAx2jKlZR95TnwA8D/45RuI1t0A6zTbm3vvYWNPSDBYtrm9pDFuGj0UM13FUyJv4…" at bounding box center [734, 372] width 58 height 9
click at [702, 303] on div "select * from integration where uid = 'WmVD3XO1NO' ; select content_json :: jso…" at bounding box center [667, 288] width 465 height 74
type textarea "where type = 'slack' and workspace_id = 1801;"
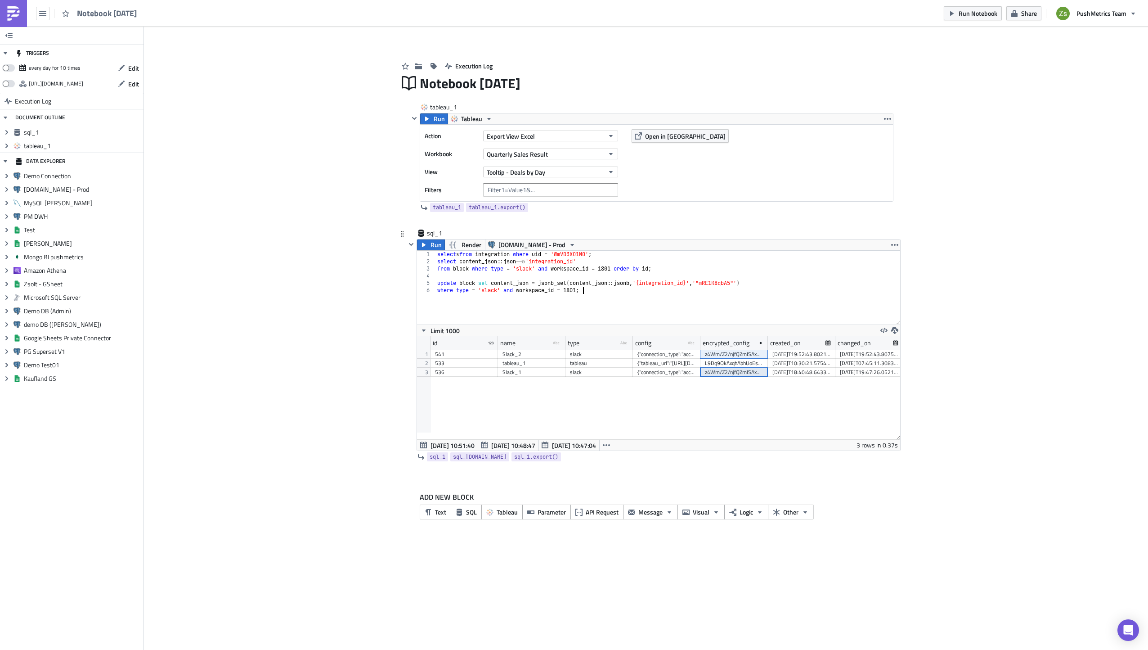
scroll to position [0, 0]
paste textarea "z4Wm/Z2/njfQZmISAx2jKlZR95TnwA8D/45RuI1t0A6zTbm3vvYWNPSDBYtrm9pDFuGj0UM13FUyJv4…"
type textarea "z4Wm/Z2/njfQZmISAx2jKlZR95TnwA8D/45RuI1t0A6zTbm3vvYWNPSDBYtrm9pDFuGj0UM13FUyJv4…"
click at [578, 314] on div "select * from integration where uid = 'WmVD3XO1NO' ; select content_json :: jso…" at bounding box center [669, 295] width 462 height 88
